Goal: Task Accomplishment & Management: Complete application form

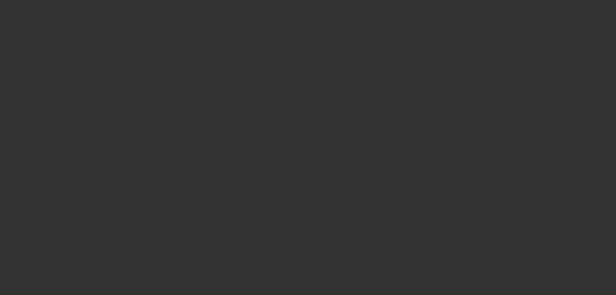
click at [253, 205] on div at bounding box center [308, 147] width 616 height 295
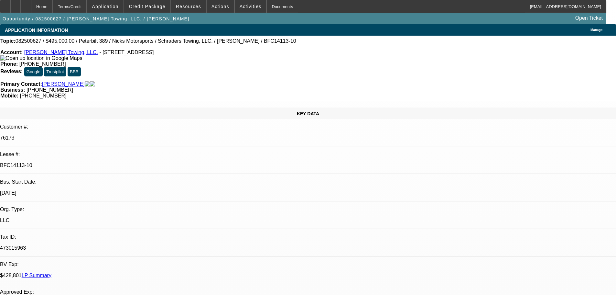
select select "0"
select select "2"
select select "0.1"
select select "4"
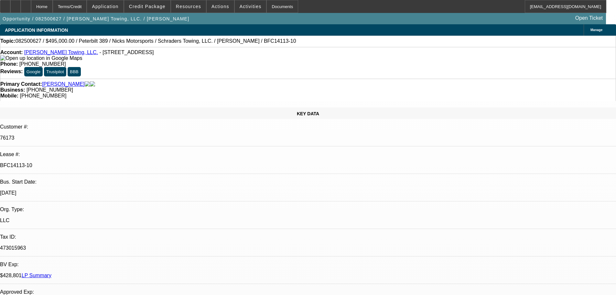
select select "0"
select select "2"
select select "0.1"
select select "4"
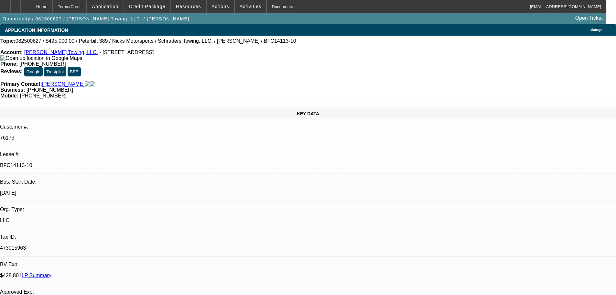
select select "0"
select select "2"
select select "0.1"
select select "4"
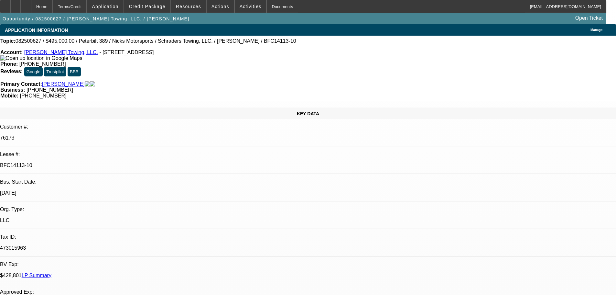
select select "0"
select select "2"
select select "0.1"
select select "4"
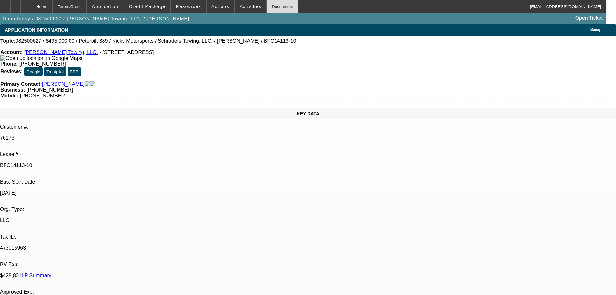
click at [272, 8] on div "Documents" at bounding box center [283, 6] width 32 height 13
